Goal: Task Accomplishment & Management: Complete application form

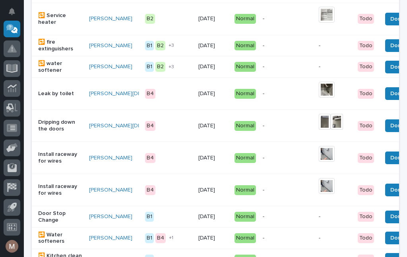
scroll to position [655, 0]
click at [319, 98] on img at bounding box center [327, 90] width 16 height 16
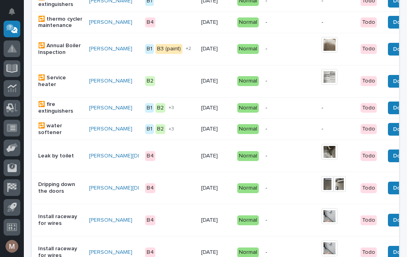
scroll to position [593, 0]
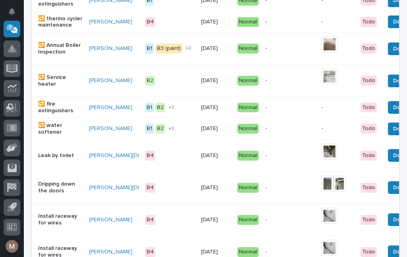
click at [393, 157] on span "Done" at bounding box center [400, 156] width 14 height 10
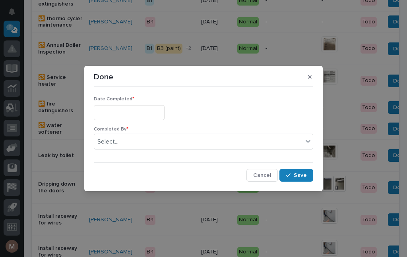
click at [133, 114] on input "text" at bounding box center [129, 112] width 71 height 15
click at [133, 112] on input "text" at bounding box center [129, 112] width 71 height 15
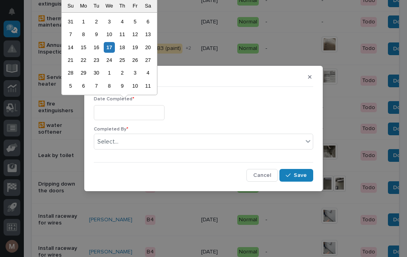
click at [107, 20] on div "3" at bounding box center [109, 21] width 11 height 11
type input "**********"
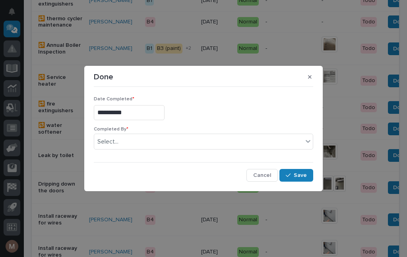
click at [144, 132] on div "Completed By * Select..." at bounding box center [203, 141] width 219 height 29
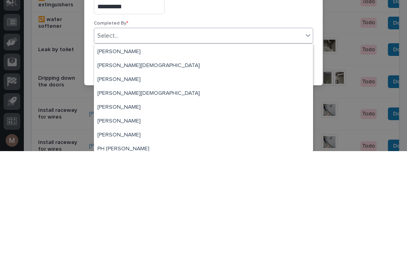
scroll to position [27, 0]
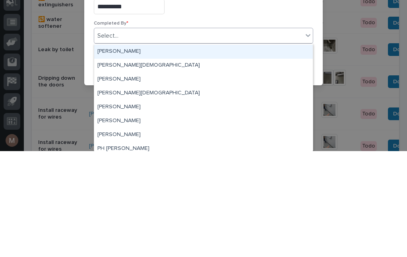
click at [116, 151] on div "[PERSON_NAME]" at bounding box center [203, 158] width 218 height 14
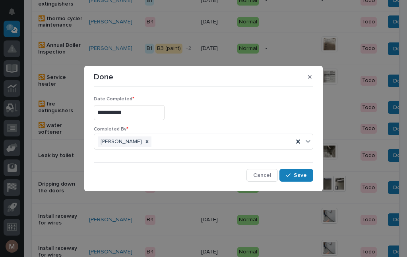
click at [301, 178] on span "Save" at bounding box center [300, 175] width 13 height 7
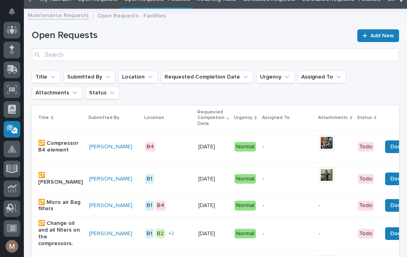
scroll to position [25, 0]
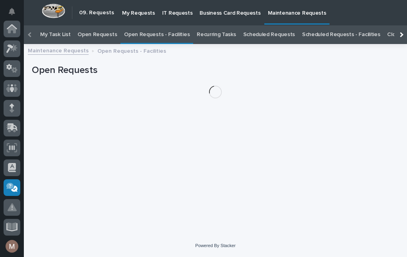
scroll to position [159, 0]
